Goal: Task Accomplishment & Management: Manage account settings

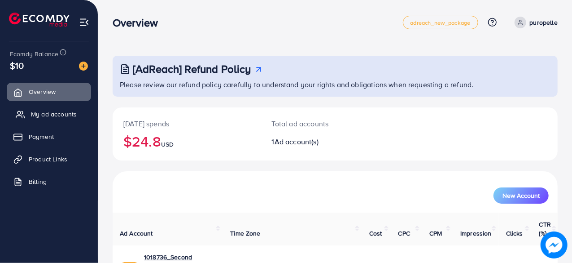
click at [40, 108] on link "My ad accounts" at bounding box center [49, 114] width 84 height 18
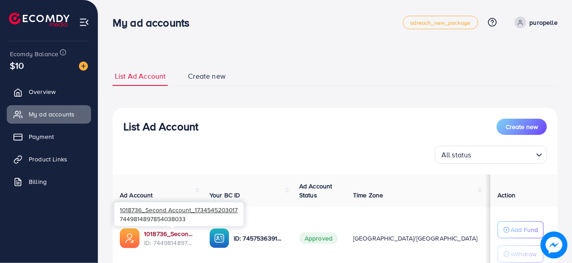
click at [159, 232] on link "1018736_Second Account_1734545203017" at bounding box center [169, 233] width 51 height 9
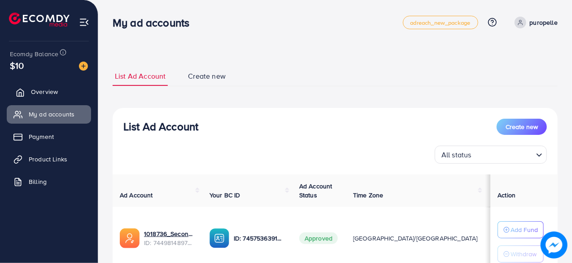
click at [55, 94] on span "Overview" at bounding box center [44, 91] width 27 height 9
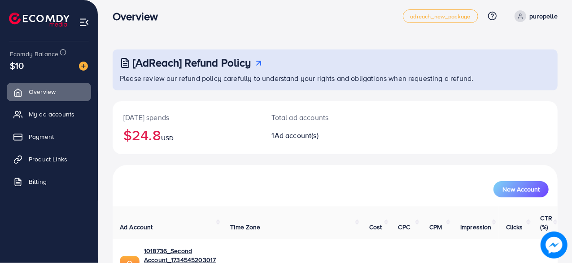
scroll to position [45, 0]
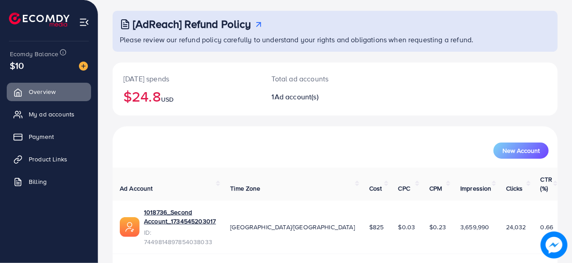
drag, startPoint x: 49, startPoint y: 114, endPoint x: 92, endPoint y: 116, distance: 43.1
click at [49, 114] on span "My ad accounts" at bounding box center [52, 114] width 46 height 9
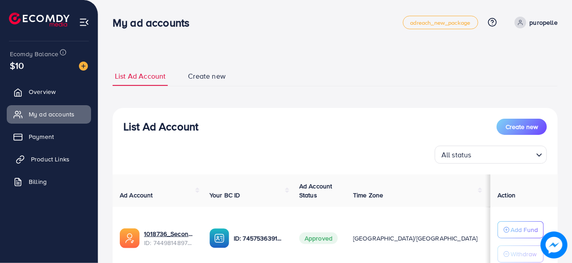
click at [57, 158] on span "Product Links" at bounding box center [50, 158] width 39 height 9
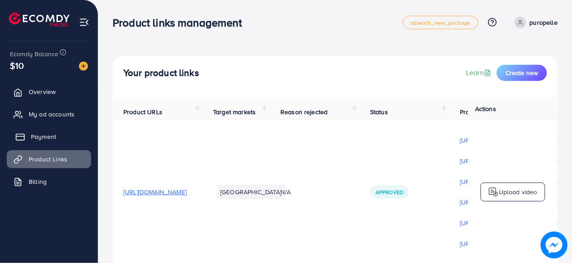
click at [53, 139] on span "Payment" at bounding box center [43, 136] width 25 height 9
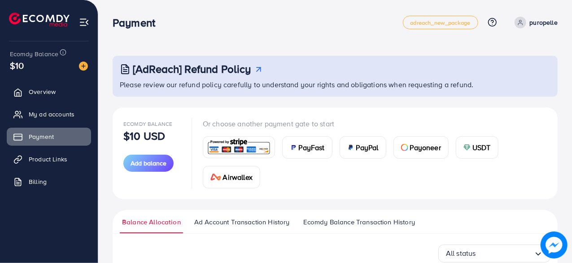
click at [355, 223] on span "Ecomdy Balance Transaction History" at bounding box center [359, 222] width 112 height 10
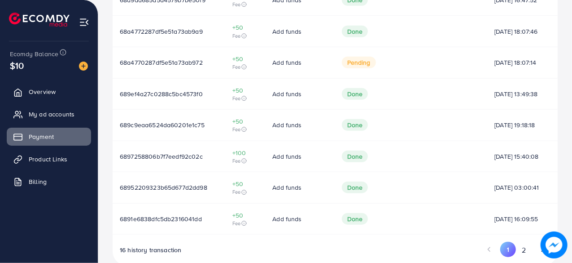
scroll to position [388, 0]
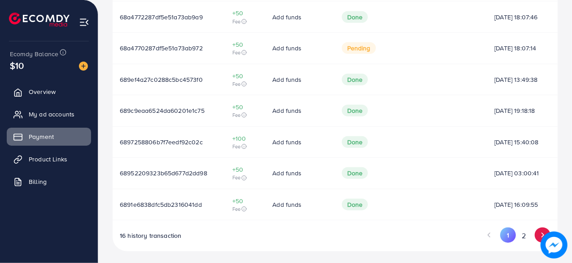
click at [543, 231] on icon "Go to next page" at bounding box center [543, 235] width 8 height 8
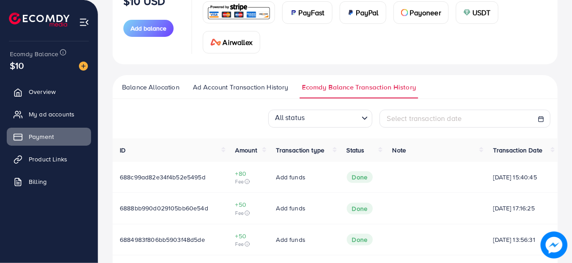
scroll to position [180, 0]
